Goal: Task Accomplishment & Management: Manage account settings

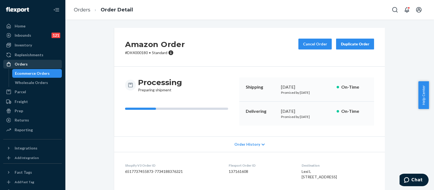
click at [28, 62] on div "Orders" at bounding box center [33, 64] width 58 height 8
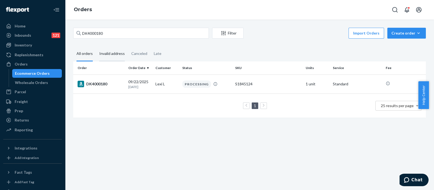
click at [107, 52] on div "Invalid address" at bounding box center [112, 53] width 26 height 15
click at [96, 46] on input "Invalid address" at bounding box center [96, 46] width 0 height 0
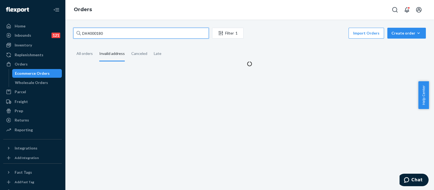
click at [119, 32] on input "DK4000180" at bounding box center [141, 33] width 136 height 11
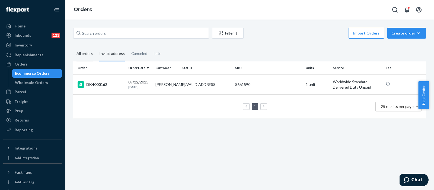
click at [89, 53] on div "All orders" at bounding box center [85, 53] width 16 height 15
click at [73, 46] on input "All orders" at bounding box center [73, 46] width 0 height 0
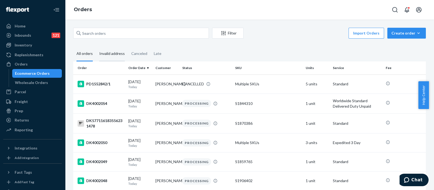
click at [109, 52] on div "Invalid address" at bounding box center [112, 53] width 26 height 15
click at [96, 46] on input "Invalid address" at bounding box center [96, 46] width 0 height 0
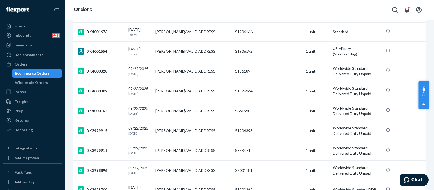
scroll to position [196, 0]
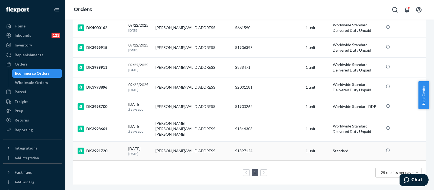
click at [277, 148] on div "S1897124" at bounding box center [268, 150] width 66 height 5
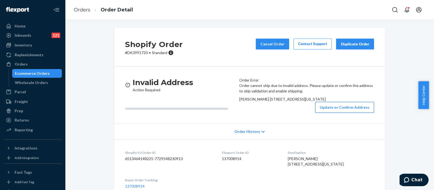
click at [336, 113] on button "Update or Confirm Address" at bounding box center [344, 107] width 59 height 11
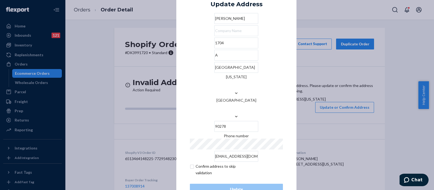
click at [123, 75] on div "× Update Address [PERSON_NAME] [STREET_ADDRESS][US_STATE] Phone number [EMAIL_A…" at bounding box center [217, 95] width 434 height 190
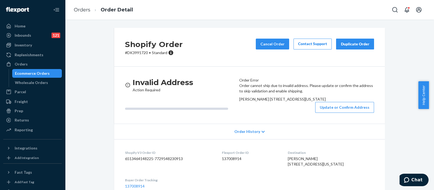
click at [132, 55] on p "# DK3991720 • Standard" at bounding box center [154, 52] width 58 height 5
copy p "DK3991720"
click at [327, 113] on button "Update or Confirm Address" at bounding box center [344, 107] width 59 height 11
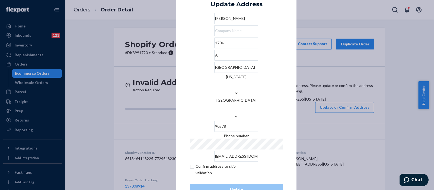
click at [356, 114] on div "× Update Address [PERSON_NAME] [STREET_ADDRESS][US_STATE] Phone number [EMAIL_A…" at bounding box center [217, 95] width 434 height 190
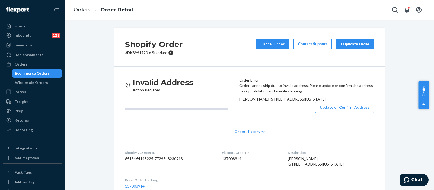
drag, startPoint x: 252, startPoint y: 135, endPoint x: 242, endPoint y: 122, distance: 16.4
click at [242, 102] on div "[PERSON_NAME] [STREET_ADDRESS][US_STATE]" at bounding box center [306, 98] width 135 height 5
click at [346, 113] on button "Update or Confirm Address" at bounding box center [344, 107] width 59 height 11
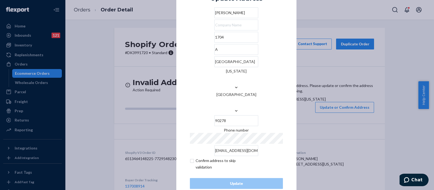
scroll to position [8, 0]
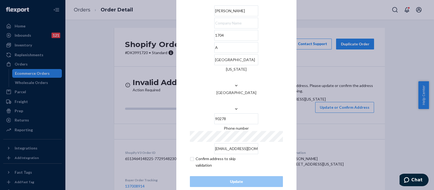
click at [190, 155] on input "checkbox" at bounding box center [221, 161] width 63 height 13
checkbox input "true"
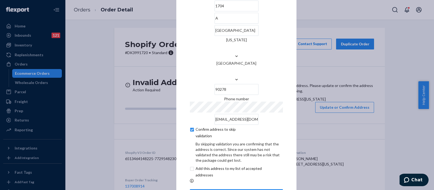
scroll to position [30, 0]
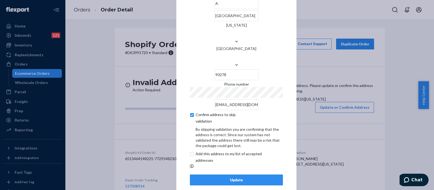
click at [209, 177] on div "Update" at bounding box center [237, 179] width 84 height 5
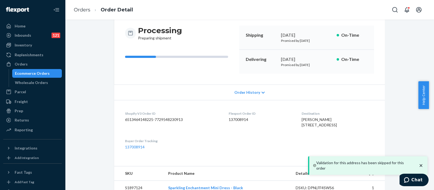
scroll to position [79, 0]
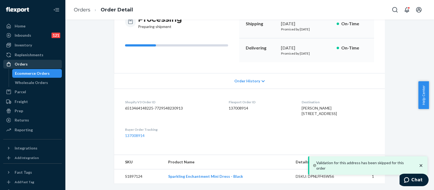
click at [42, 65] on div "Orders" at bounding box center [33, 64] width 58 height 8
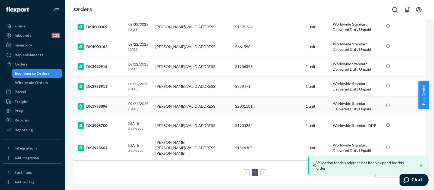
scroll to position [235, 0]
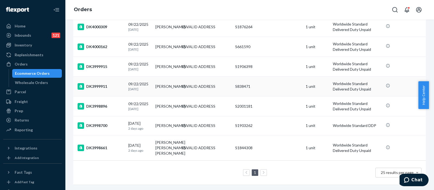
click at [264, 76] on td "S838471" at bounding box center [268, 86] width 71 height 20
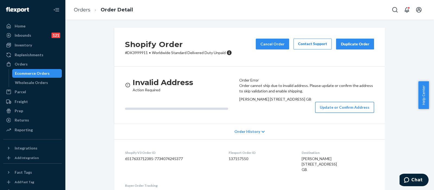
click at [342, 113] on button "Update or Confirm Address" at bounding box center [344, 107] width 59 height 11
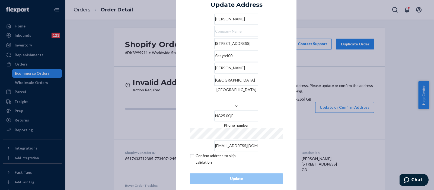
scroll to position [8, 0]
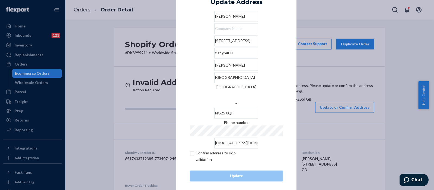
click at [190, 150] on input "checkbox" at bounding box center [221, 156] width 63 height 13
checkbox input "true"
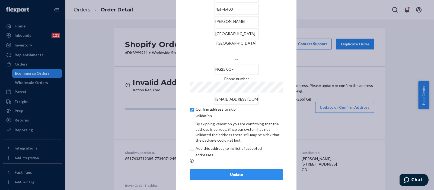
scroll to position [30, 0]
click at [236, 172] on div "Update" at bounding box center [237, 173] width 84 height 5
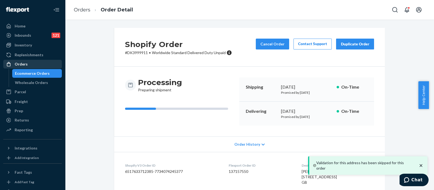
click at [40, 64] on div "Orders" at bounding box center [33, 64] width 58 height 8
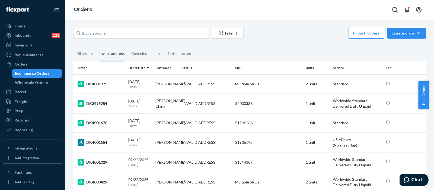
scroll to position [235, 0]
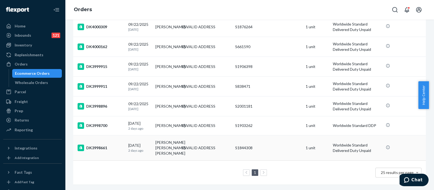
click at [275, 135] on td "S1844308" at bounding box center [268, 147] width 71 height 25
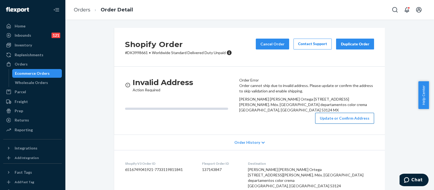
click at [335, 123] on button "Update or Confirm Address" at bounding box center [344, 118] width 59 height 11
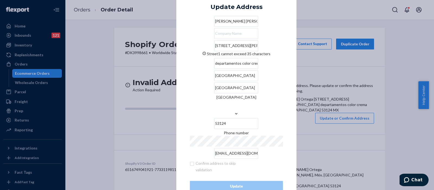
click at [247, 51] on input "[STREET_ADDRESS][PERSON_NAME]. Méx. [GEOGRAPHIC_DATA]" at bounding box center [236, 45] width 44 height 11
drag, startPoint x: 273, startPoint y: 56, endPoint x: 240, endPoint y: 56, distance: 33.4
click at [240, 51] on input "[STREET_ADDRESS][PERSON_NAME]. Méx. [GEOGRAPHIC_DATA]" at bounding box center [236, 45] width 44 height 11
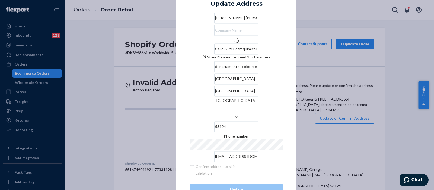
type input "79 C. A"
type input "mz 028"
type input "028 - [GEOGRAPHIC_DATA][PERSON_NAME]"
type input "Méx."
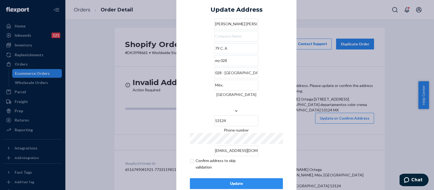
scroll to position [8, 0]
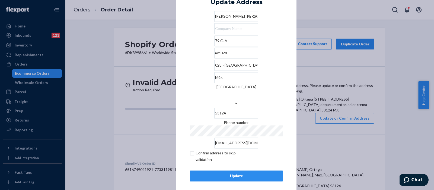
click at [190, 150] on input "checkbox" at bounding box center [221, 156] width 63 height 13
checkbox input "true"
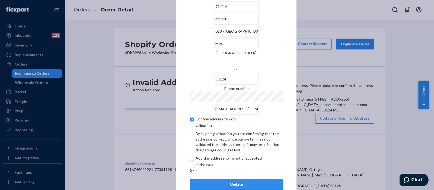
scroll to position [30, 0]
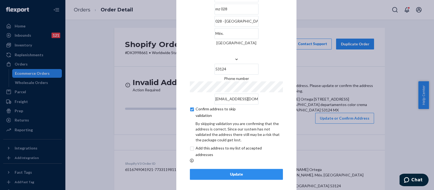
click at [237, 171] on div "Update" at bounding box center [237, 173] width 84 height 5
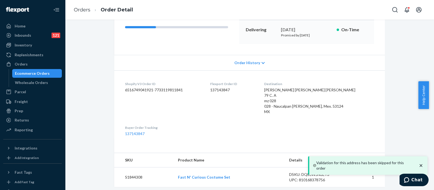
scroll to position [84, 0]
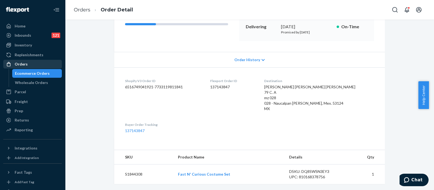
click at [29, 64] on div "Orders" at bounding box center [33, 64] width 58 height 8
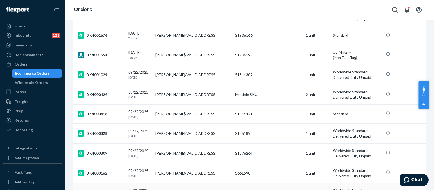
scroll to position [185, 0]
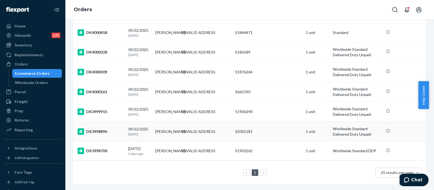
click at [276, 129] on div "S2001181" at bounding box center [268, 131] width 66 height 5
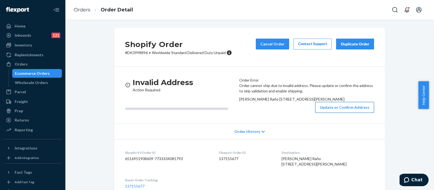
click at [344, 113] on button "Update or Confirm Address" at bounding box center [344, 107] width 59 height 11
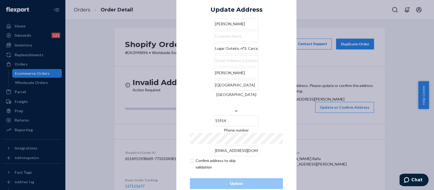
click at [220, 54] on input "Lugar Outeiro, n°3, Carcacía" at bounding box center [236, 48] width 44 height 11
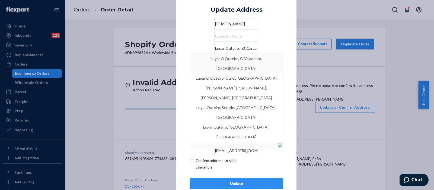
type input "Lugar Outeiro, n3, Carcacía"
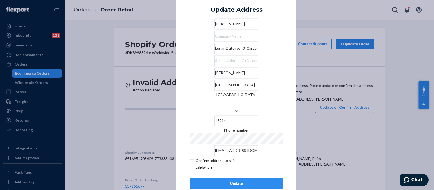
click at [284, 38] on div "× Update Address [PERSON_NAME] Raño [STREET_ADDRESS][PERSON_NAME] Phone number …" at bounding box center [236, 95] width 120 height 215
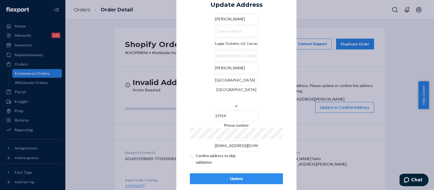
scroll to position [8, 0]
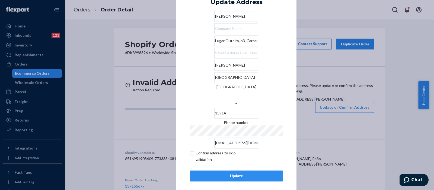
click at [214, 71] on input "[PERSON_NAME]" at bounding box center [236, 65] width 44 height 11
type input "[PERSON_NAME]"
click at [256, 83] on input "[GEOGRAPHIC_DATA]" at bounding box center [236, 77] width 44 height 11
type input "A Coruna"
click at [284, 62] on div "× Update Address [PERSON_NAME] Raño [STREET_ADDRESS][PERSON_NAME] Phone number …" at bounding box center [236, 87] width 120 height 215
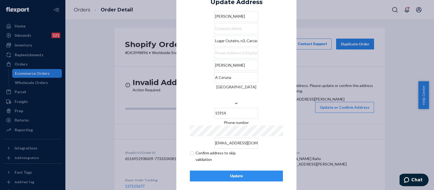
click at [219, 21] on input "[PERSON_NAME]" at bounding box center [236, 16] width 44 height 11
type input "[PERSON_NAME]"
click at [190, 150] on input "checkbox" at bounding box center [221, 156] width 63 height 13
checkbox input "true"
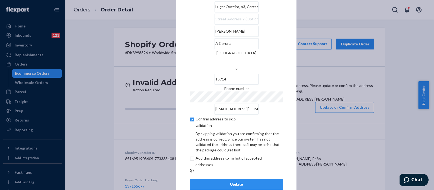
scroll to position [30, 0]
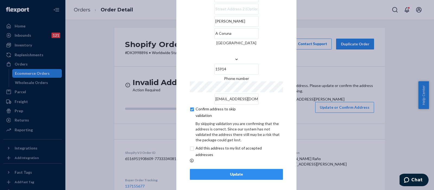
click at [238, 174] on button "Update" at bounding box center [236, 173] width 93 height 11
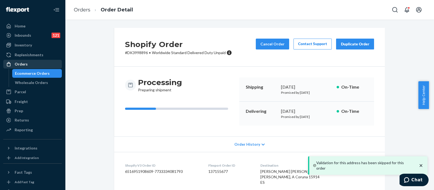
click at [35, 66] on div "Orders" at bounding box center [33, 64] width 58 height 8
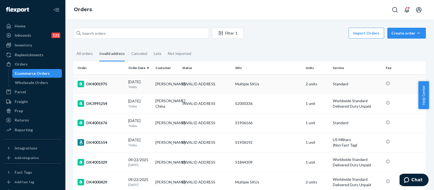
click at [272, 85] on td "Multiple SKUs" at bounding box center [268, 83] width 71 height 19
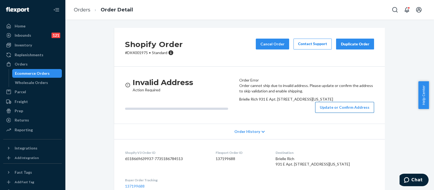
click at [343, 113] on button "Update or Confirm Address" at bounding box center [344, 107] width 59 height 11
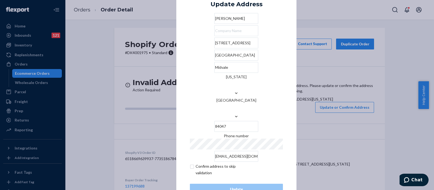
scroll to position [8, 0]
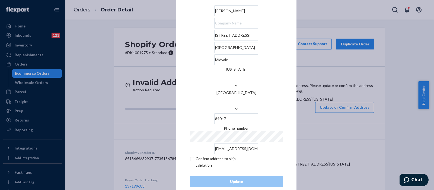
click at [190, 155] on input "checkbox" at bounding box center [221, 161] width 63 height 13
checkbox input "true"
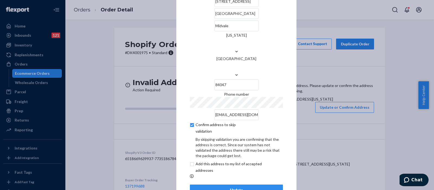
scroll to position [30, 0]
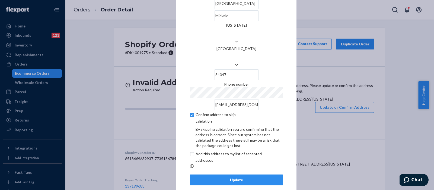
click at [216, 177] on div "Update" at bounding box center [237, 179] width 84 height 5
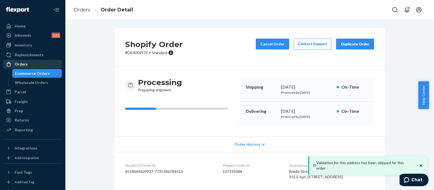
click at [37, 64] on div "Orders" at bounding box center [33, 64] width 58 height 8
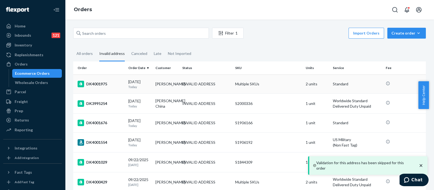
click at [278, 87] on td "Multiple SKUs" at bounding box center [268, 83] width 71 height 19
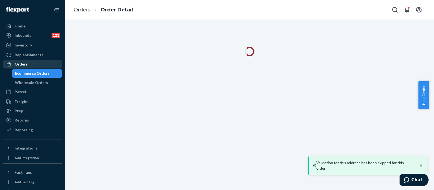
click at [34, 64] on div "Orders" at bounding box center [33, 64] width 58 height 8
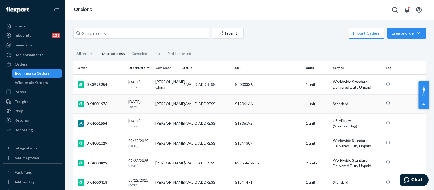
click at [265, 104] on div "S1906166" at bounding box center [268, 103] width 66 height 5
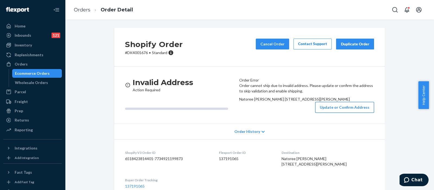
click at [349, 113] on button "Update or Confirm Address" at bounding box center [344, 107] width 59 height 11
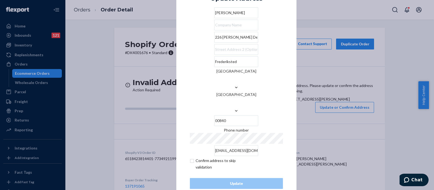
scroll to position [8, 0]
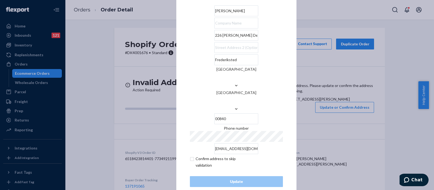
click at [190, 155] on input "checkbox" at bounding box center [221, 161] width 63 height 13
checkbox input "true"
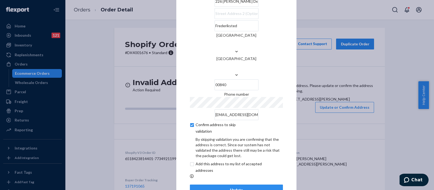
scroll to position [30, 0]
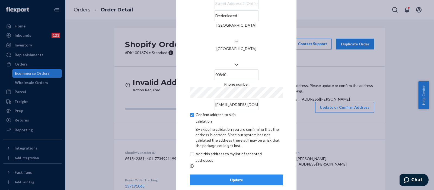
click at [208, 50] on div "[GEOGRAPHIC_DATA]" at bounding box center [236, 48] width 93 height 5
click at [236, 51] on input "[GEOGRAPHIC_DATA]" at bounding box center [236, 56] width 1 height 11
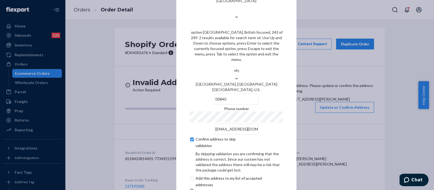
type input "virgin"
click at [211, 87] on div "[GEOGRAPHIC_DATA], U.S." at bounding box center [236, 89] width 93 height 5
click at [231, 74] on input "virgin" at bounding box center [236, 70] width 10 height 11
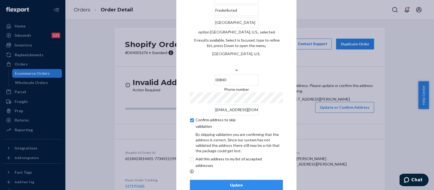
click at [241, 182] on div "Update" at bounding box center [237, 184] width 84 height 5
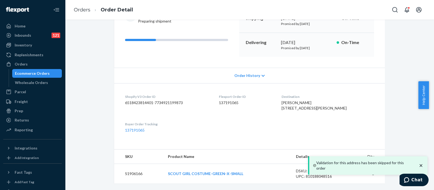
scroll to position [79, 0]
click at [26, 64] on div "Orders" at bounding box center [21, 63] width 13 height 5
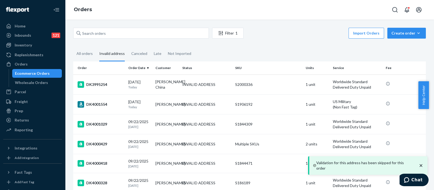
scroll to position [126, 0]
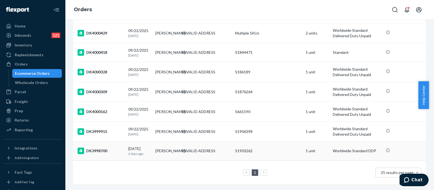
click at [273, 148] on div "S1903262" at bounding box center [268, 150] width 66 height 5
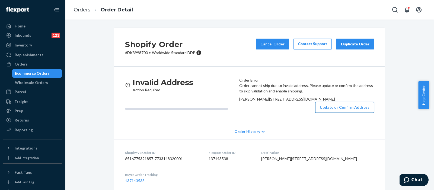
click at [336, 113] on button "Update or Confirm Address" at bounding box center [344, 107] width 59 height 11
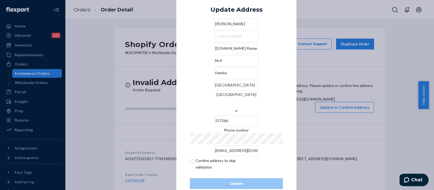
click at [190, 157] on input "checkbox" at bounding box center [221, 163] width 63 height 13
checkbox input "true"
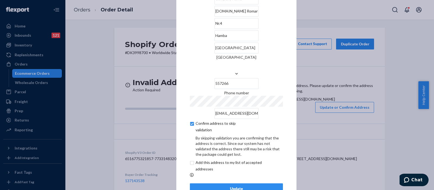
scroll to position [30, 0]
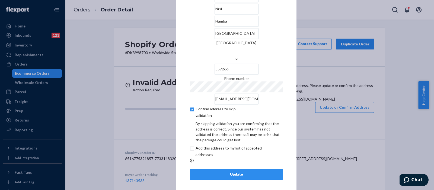
click at [234, 171] on div "Update" at bounding box center [237, 173] width 84 height 5
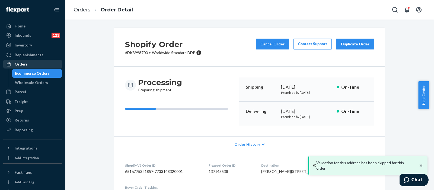
click at [34, 64] on div "Orders" at bounding box center [33, 64] width 58 height 8
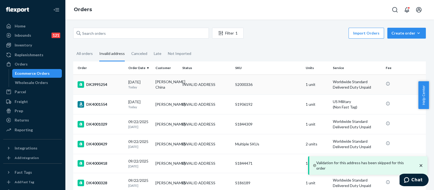
click at [269, 87] on div "S2000336" at bounding box center [268, 84] width 66 height 5
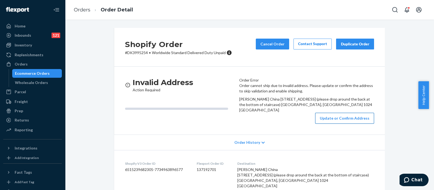
click at [340, 123] on button "Update or Confirm Address" at bounding box center [344, 118] width 59 height 11
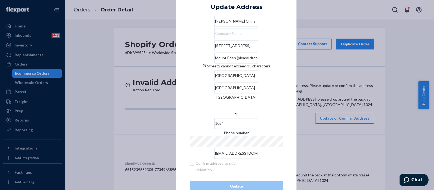
click at [245, 63] on input "Mount Eden (please drop around the back at the bottom of staircase)" at bounding box center [236, 57] width 44 height 11
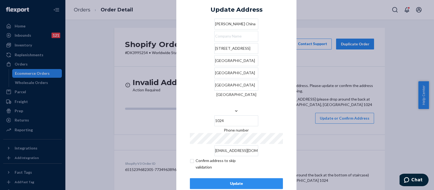
type input "[GEOGRAPHIC_DATA]"
click at [289, 27] on div "× Update Address [PERSON_NAME][GEOGRAPHIC_DATA][STREET_ADDRESS][GEOGRAPHIC_DATA…" at bounding box center [236, 95] width 120 height 215
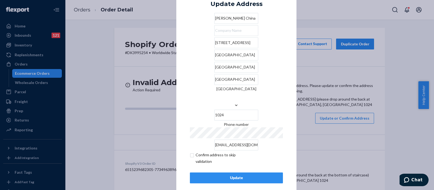
scroll to position [8, 0]
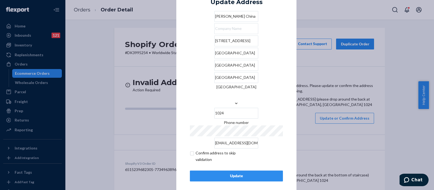
click at [190, 152] on input "checkbox" at bounding box center [221, 156] width 63 height 13
checkbox input "true"
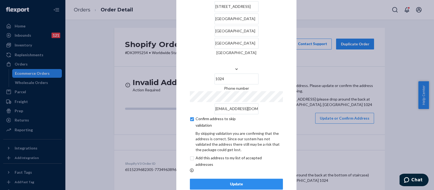
scroll to position [30, 0]
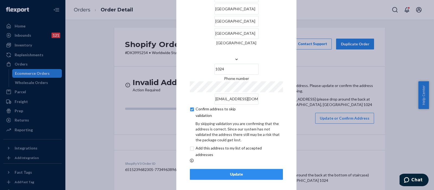
click at [225, 171] on div "Update" at bounding box center [237, 173] width 84 height 5
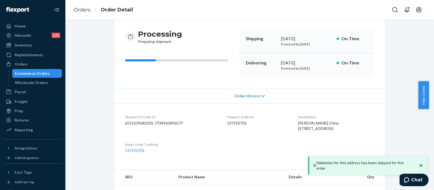
scroll to position [79, 0]
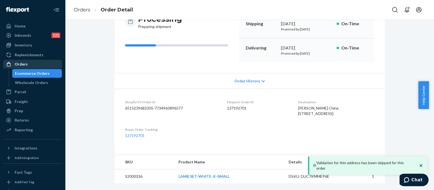
click at [27, 66] on div "Orders" at bounding box center [33, 64] width 58 height 8
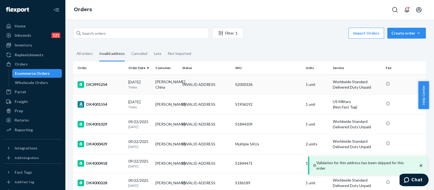
click at [269, 86] on div "S2000336" at bounding box center [268, 84] width 66 height 5
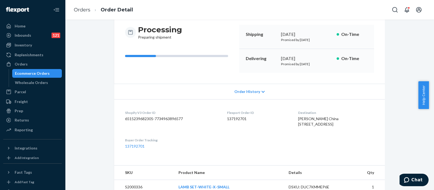
scroll to position [79, 0]
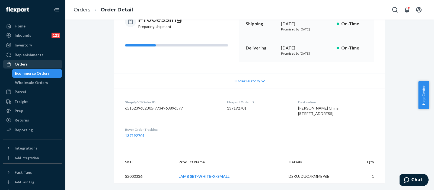
click at [32, 64] on div "Orders" at bounding box center [33, 64] width 58 height 8
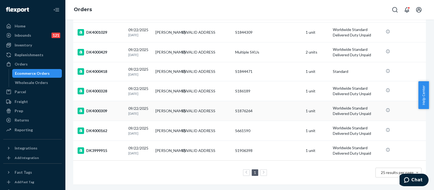
scroll to position [88, 0]
click at [272, 148] on div "S1906398" at bounding box center [268, 150] width 66 height 5
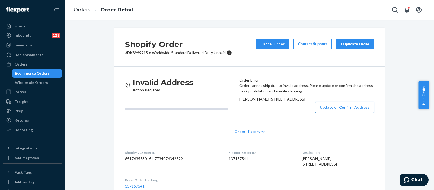
click at [341, 113] on button "Update or Confirm Address" at bounding box center [344, 107] width 59 height 11
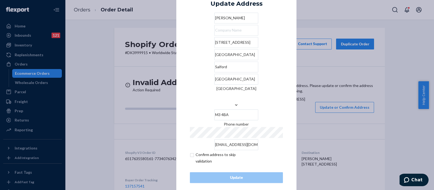
scroll to position [8, 0]
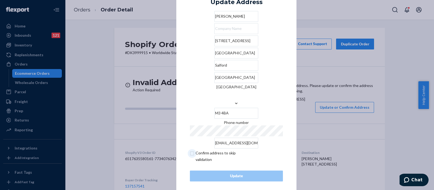
click at [191, 150] on input "checkbox" at bounding box center [221, 156] width 63 height 13
checkbox input "true"
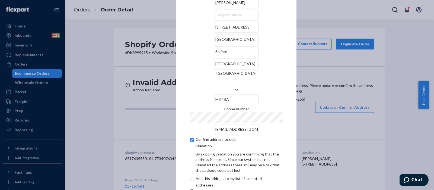
scroll to position [30, 0]
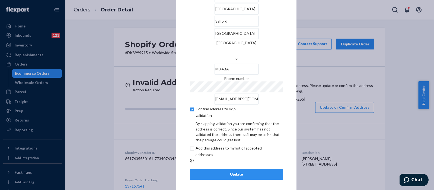
click at [230, 171] on div "Update" at bounding box center [237, 173] width 84 height 5
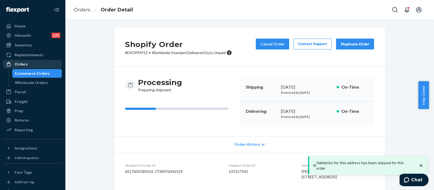
click at [37, 62] on div "Orders" at bounding box center [33, 64] width 58 height 8
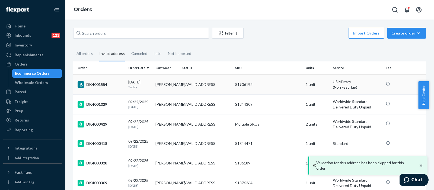
click at [259, 82] on div "S1906192" at bounding box center [268, 84] width 66 height 5
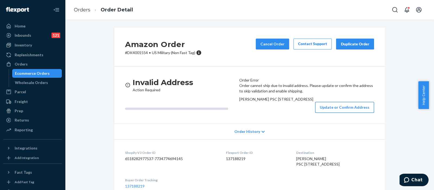
click at [335, 113] on button "Update or Confirm Address" at bounding box center [344, 107] width 59 height 11
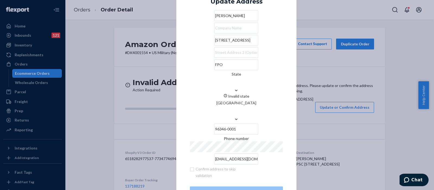
click at [264, 87] on div "State" at bounding box center [236, 79] width 93 height 16
click at [237, 87] on input "State Invalid state" at bounding box center [236, 82] width 1 height 11
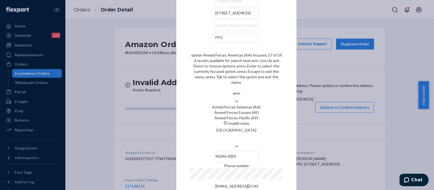
type input "armed"
click at [267, 120] on div "Armed Forces Pacific (AP)" at bounding box center [236, 117] width 93 height 5
click at [242, 98] on input "armed" at bounding box center [236, 93] width 11 height 11
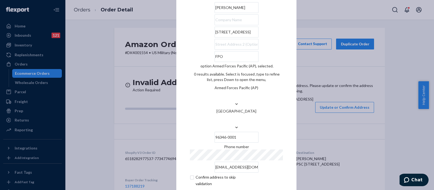
click at [191, 174] on input "checkbox" at bounding box center [221, 180] width 63 height 13
checkbox input "true"
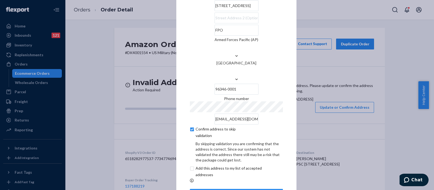
scroll to position [30, 0]
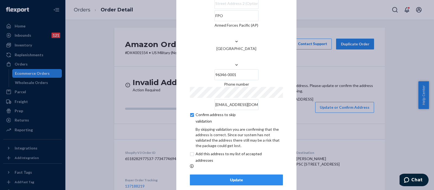
click at [228, 177] on div "Update" at bounding box center [237, 179] width 84 height 5
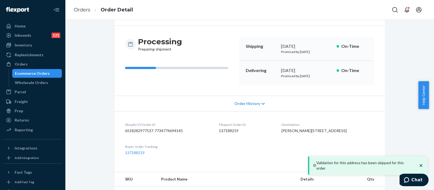
scroll to position [79, 0]
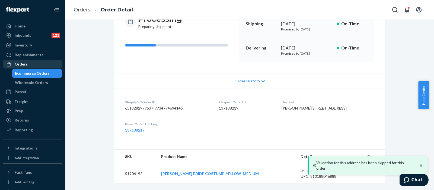
click at [29, 66] on div "Orders" at bounding box center [33, 64] width 58 height 8
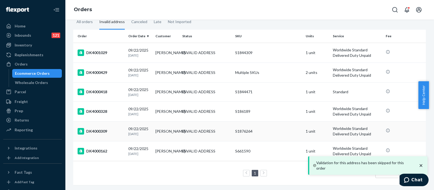
scroll to position [48, 0]
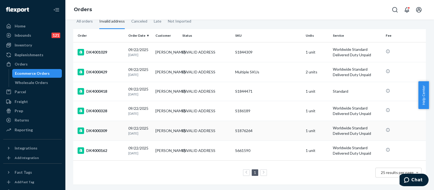
click at [269, 120] on td "S1876264" at bounding box center [268, 130] width 71 height 20
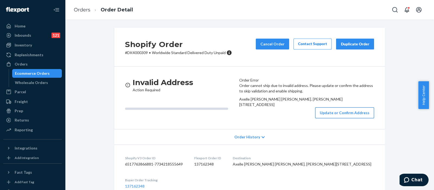
click at [333, 118] on button "Update or Confirm Address" at bounding box center [344, 112] width 59 height 11
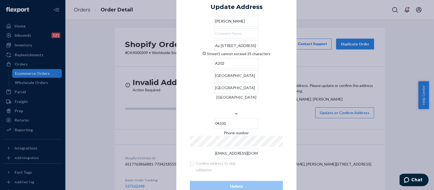
click at [258, 51] on input "Av. [STREET_ADDRESS]" at bounding box center [236, 45] width 44 height 11
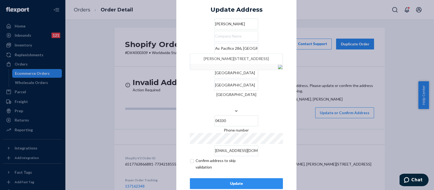
type input "Av. Pacífico 286, [GEOGRAPHIC_DATA]"
click at [286, 23] on div "× Update Address Axelle [PERSON_NAME] [PERSON_NAME]. [PERSON_NAME][STREET_ADDRE…" at bounding box center [236, 95] width 120 height 215
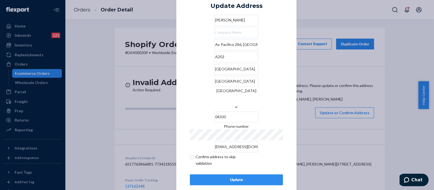
scroll to position [8, 0]
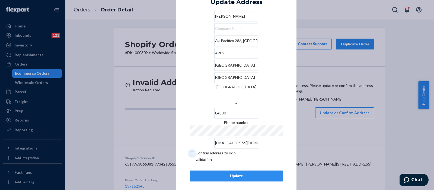
click at [190, 150] on input "checkbox" at bounding box center [221, 156] width 63 height 13
checkbox input "true"
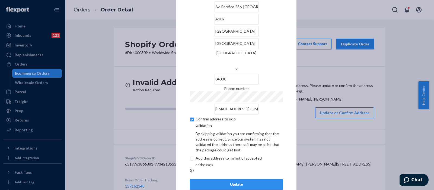
scroll to position [30, 0]
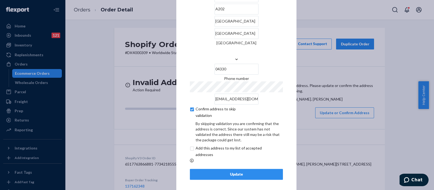
click at [236, 171] on div "Update" at bounding box center [237, 173] width 84 height 5
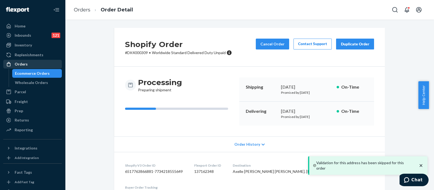
click at [34, 67] on div "Orders" at bounding box center [33, 64] width 58 height 8
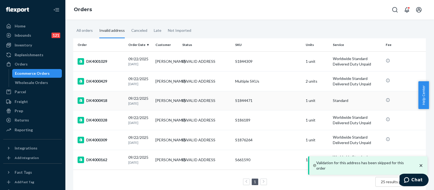
scroll to position [48, 0]
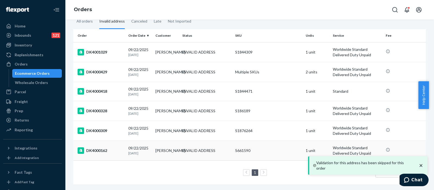
click at [265, 148] on div "S661590" at bounding box center [268, 150] width 66 height 5
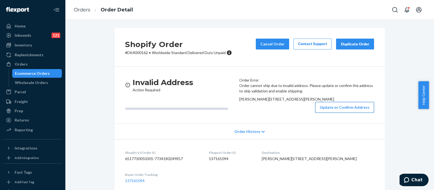
click at [323, 113] on button "Update or Confirm Address" at bounding box center [344, 107] width 59 height 11
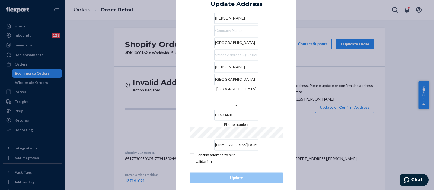
scroll to position [8, 0]
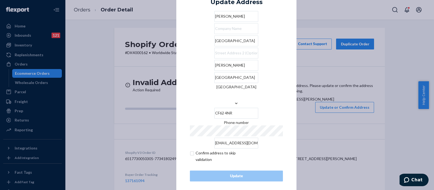
click at [190, 150] on input "checkbox" at bounding box center [221, 156] width 63 height 13
checkbox input "true"
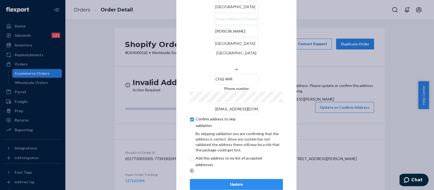
scroll to position [30, 0]
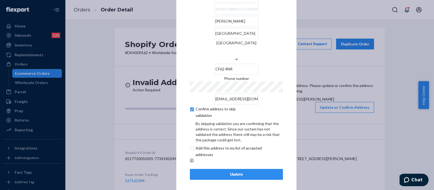
click at [232, 171] on div "Update" at bounding box center [237, 173] width 84 height 5
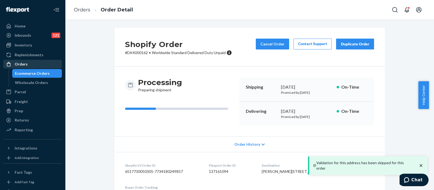
click at [26, 64] on div "Orders" at bounding box center [21, 63] width 13 height 5
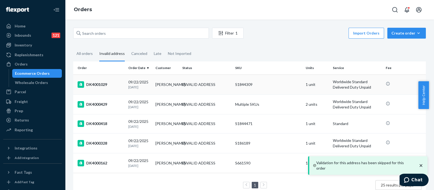
click at [274, 87] on td "S1844309" at bounding box center [268, 84] width 71 height 20
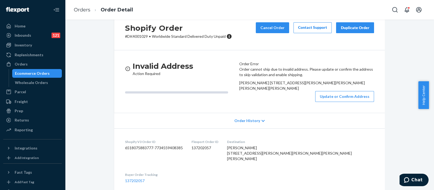
scroll to position [68, 0]
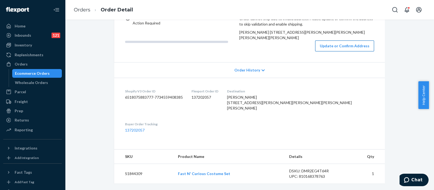
click at [329, 51] on button "Update or Confirm Address" at bounding box center [344, 45] width 59 height 11
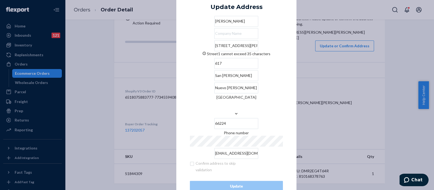
click at [233, 51] on input "[STREET_ADDRESS][PERSON_NAME][PERSON_NAME]" at bounding box center [236, 45] width 44 height 11
click at [289, 24] on div "× Update Address Dariana [STREET_ADDRESS][PERSON_NAME][PERSON_NAME][PERSON_NAME…" at bounding box center [236, 95] width 120 height 220
drag, startPoint x: 262, startPoint y: 58, endPoint x: 220, endPoint y: 60, distance: 41.8
click at [220, 51] on input "[STREET_ADDRESS][PERSON_NAME][PERSON_NAME]" at bounding box center [236, 45] width 44 height 11
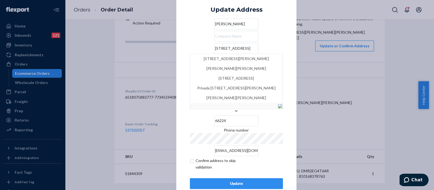
type input "[STREET_ADDRESS]"
click at [286, 18] on div "× Update Address [PERSON_NAME] Vía Savotino [STREET_ADDRESS][PERSON_NAME][PERSO…" at bounding box center [236, 95] width 120 height 215
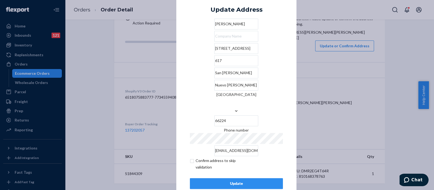
click at [214, 66] on input "617" at bounding box center [236, 60] width 44 height 11
paste input "Col [PERSON_NAME][GEOGRAPHIC_DATA][PERSON_NAME]"
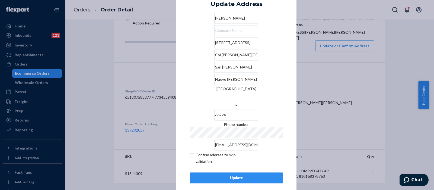
scroll to position [8, 0]
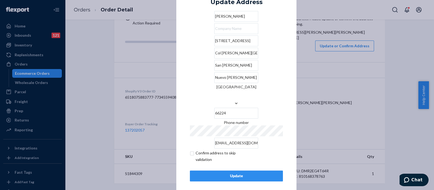
type input "Col [PERSON_NAME][GEOGRAPHIC_DATA][PERSON_NAME], 617"
click at [190, 150] on input "checkbox" at bounding box center [221, 156] width 63 height 13
checkbox input "true"
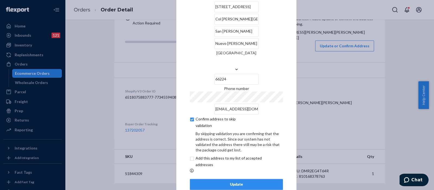
scroll to position [30, 0]
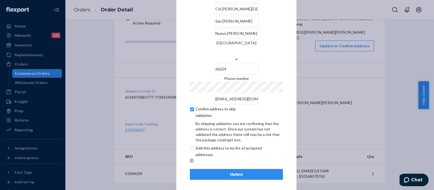
click at [252, 171] on div "Update" at bounding box center [237, 173] width 84 height 5
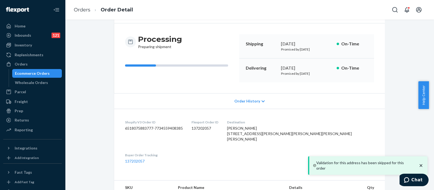
scroll to position [68, 0]
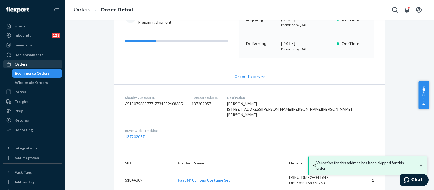
click at [39, 63] on div "Orders" at bounding box center [33, 64] width 58 height 8
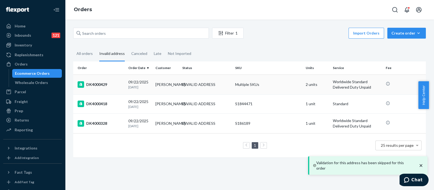
click at [273, 82] on td "Multiple SKUs" at bounding box center [268, 84] width 71 height 20
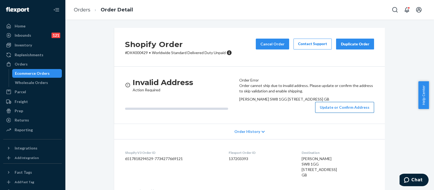
click at [330, 113] on button "Update or Confirm Address" at bounding box center [344, 107] width 59 height 11
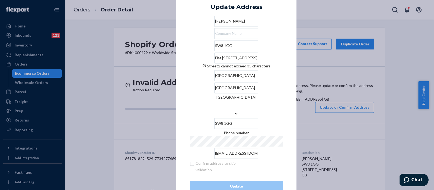
click at [258, 63] on input "Flat [STREET_ADDRESS]" at bounding box center [236, 57] width 44 height 11
drag, startPoint x: 233, startPoint y: 71, endPoint x: 177, endPoint y: 69, distance: 56.5
click at [177, 69] on div "× Update Address [PERSON_NAME] SW8 1GG [STREET_ADDRESS] Phone number [PHONE_NUM…" at bounding box center [236, 95] width 120 height 220
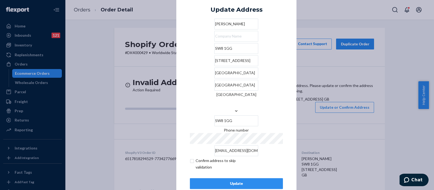
type input "[STREET_ADDRESS]"
click at [228, 54] on input "SW8 1GG" at bounding box center [236, 48] width 44 height 11
paste input "Flat 91 [GEOGRAPHIC_DATA],"
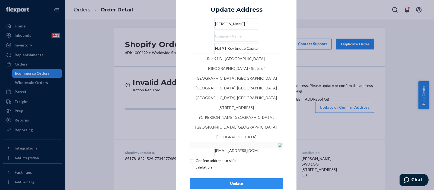
type input "Flat 91 Key bridge Capital"
click at [285, 29] on div "× Update Address [PERSON_NAME][GEOGRAPHIC_DATA] [GEOGRAPHIC_DATA][STREET_ADDRES…" at bounding box center [236, 95] width 120 height 215
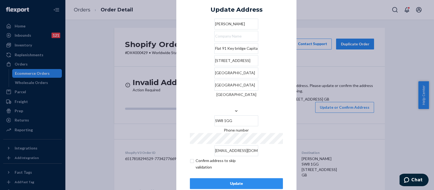
scroll to position [8, 0]
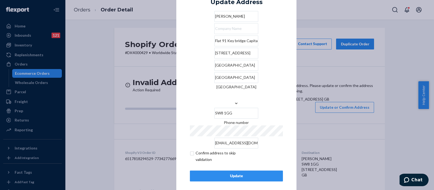
click at [190, 150] on input "checkbox" at bounding box center [221, 156] width 63 height 13
checkbox input "true"
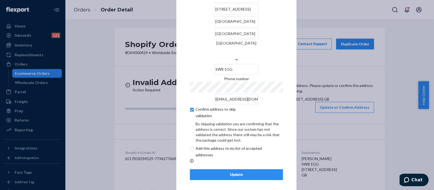
scroll to position [30, 0]
click at [236, 171] on div "Update" at bounding box center [237, 173] width 84 height 5
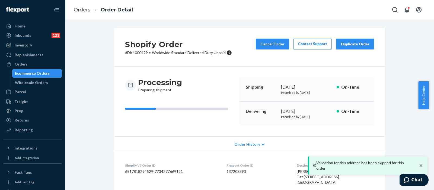
scroll to position [93, 0]
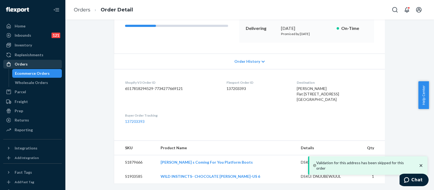
click at [37, 65] on div "Orders" at bounding box center [33, 64] width 58 height 8
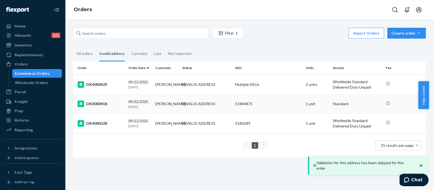
click at [260, 104] on div "S1844471" at bounding box center [268, 103] width 66 height 5
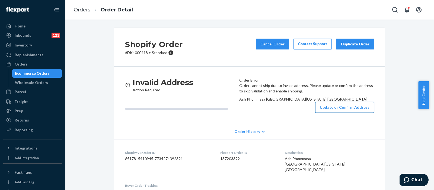
click at [354, 113] on button "Update or Confirm Address" at bounding box center [344, 107] width 59 height 11
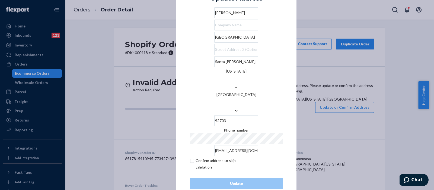
scroll to position [8, 0]
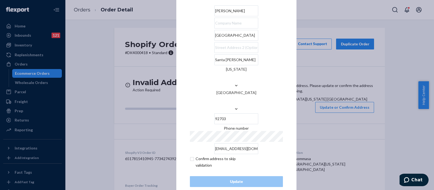
click at [190, 155] on input "checkbox" at bounding box center [221, 161] width 63 height 13
checkbox input "true"
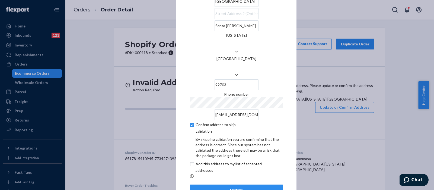
scroll to position [30, 0]
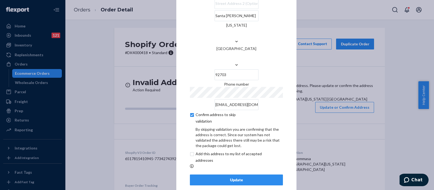
click at [246, 177] on div "Update" at bounding box center [237, 179] width 84 height 5
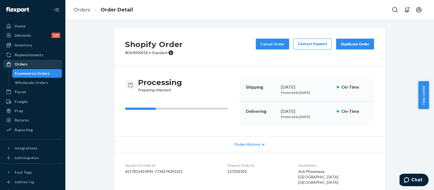
click at [34, 65] on div "Orders" at bounding box center [33, 64] width 58 height 8
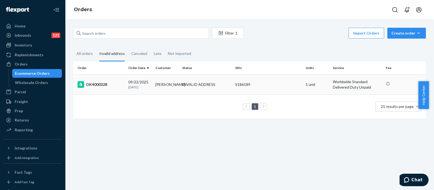
click at [255, 85] on div "S186189" at bounding box center [268, 84] width 66 height 5
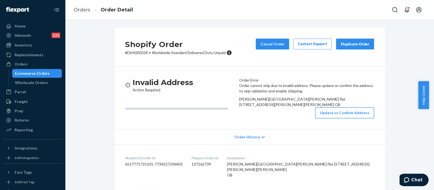
click at [327, 118] on button "Update or Confirm Address" at bounding box center [344, 112] width 59 height 11
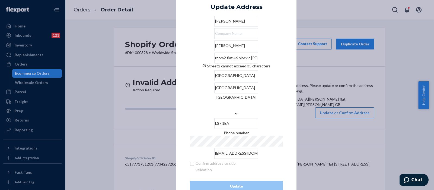
click at [248, 63] on input "room2 flat 46 block c [PERSON_NAME] residences student accommadation [GEOGRAPHI…" at bounding box center [236, 57] width 44 height 11
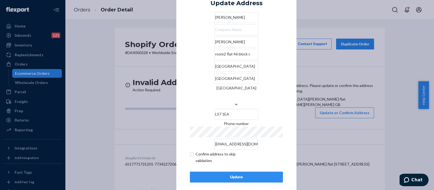
scroll to position [8, 0]
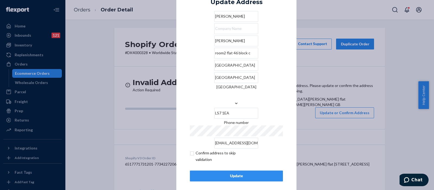
type input "room2 flat 46 block c"
click at [190, 150] on input "checkbox" at bounding box center [221, 156] width 63 height 13
checkbox input "true"
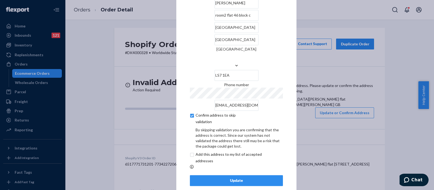
scroll to position [30, 0]
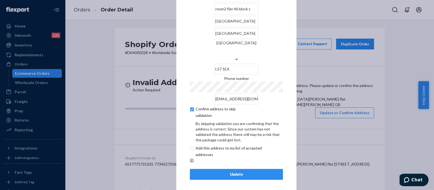
click at [230, 171] on div "Update" at bounding box center [237, 173] width 84 height 5
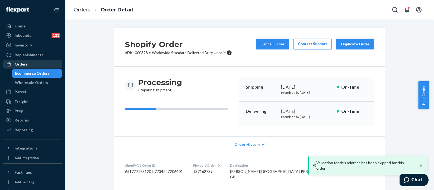
click at [34, 63] on div "Orders" at bounding box center [33, 64] width 58 height 8
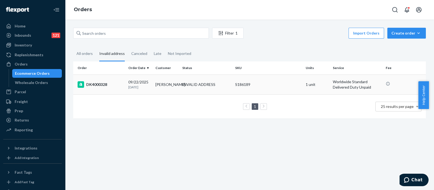
click at [273, 81] on td "S186189" at bounding box center [268, 84] width 71 height 20
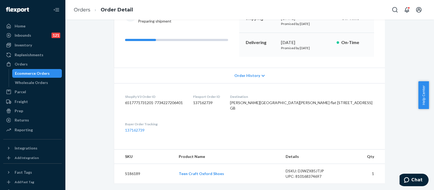
scroll to position [84, 0]
click at [32, 67] on div "Orders" at bounding box center [33, 64] width 58 height 8
